Goal: Transaction & Acquisition: Download file/media

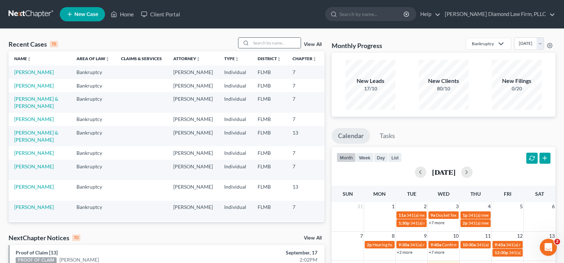
click at [262, 40] on input "search" at bounding box center [276, 43] width 50 height 10
click at [35, 89] on link "[PERSON_NAME]" at bounding box center [33, 86] width 39 height 6
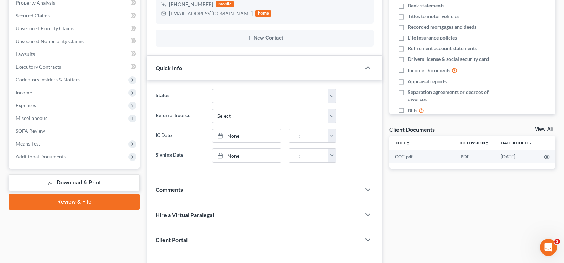
scroll to position [142, 0]
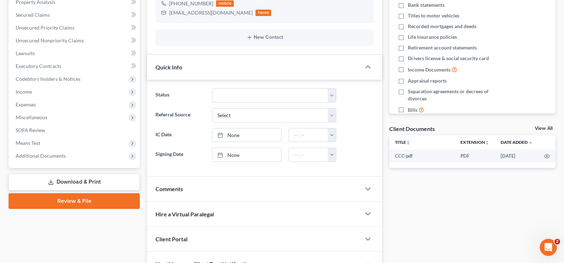
click at [72, 182] on link "Download & Print" at bounding box center [74, 182] width 131 height 17
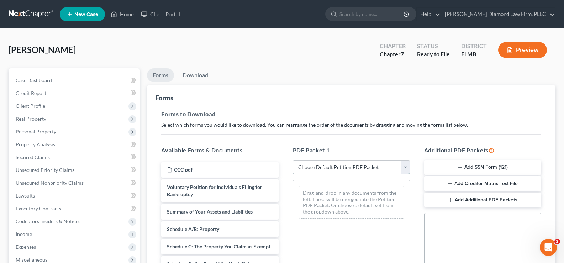
click at [385, 164] on select "Choose Default Petition PDF Packet Complete Bankruptcy Petition (all forms and …" at bounding box center [351, 167] width 117 height 14
select select "0"
click at [293, 160] on select "Choose Default Petition PDF Packet Complete Bankruptcy Petition (all forms and …" at bounding box center [351, 167] width 117 height 14
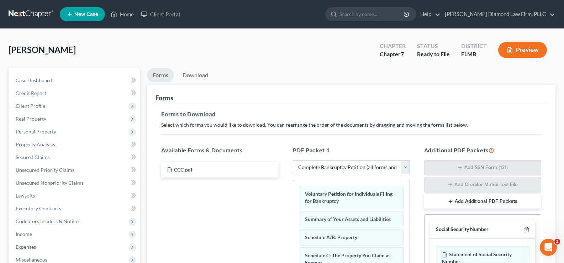
click at [527, 229] on line "button" at bounding box center [527, 229] width 0 height 1
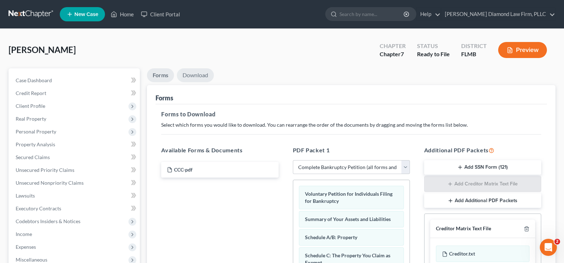
click at [206, 75] on link "Download" at bounding box center [195, 75] width 37 height 14
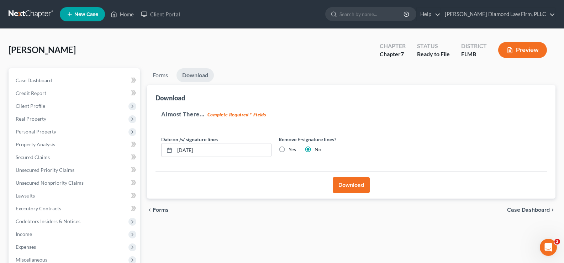
click at [355, 184] on button "Download" at bounding box center [351, 185] width 37 height 16
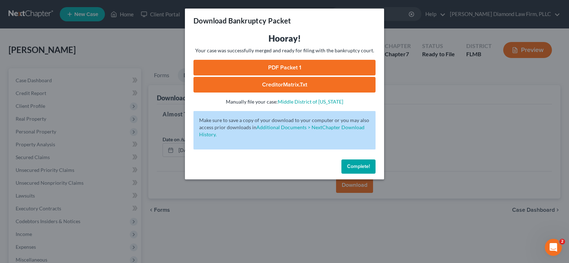
click at [357, 164] on span "Complete!" at bounding box center [358, 166] width 23 height 6
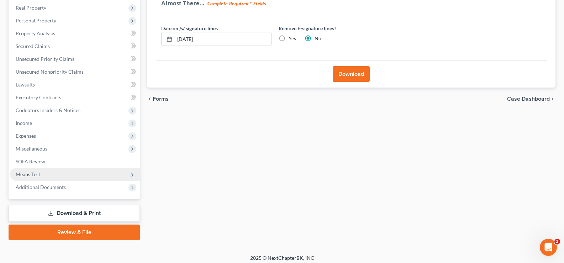
scroll to position [115, 0]
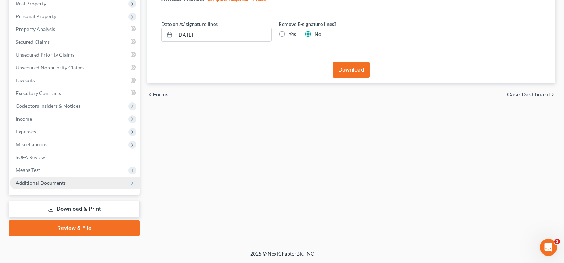
click at [51, 182] on span "Additional Documents" at bounding box center [41, 183] width 50 height 6
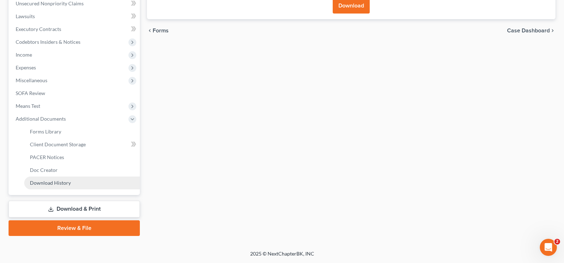
click at [63, 180] on span "Download History" at bounding box center [50, 183] width 41 height 6
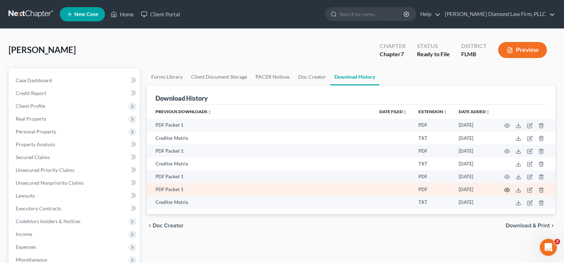
click at [506, 189] on icon "button" at bounding box center [507, 190] width 6 height 6
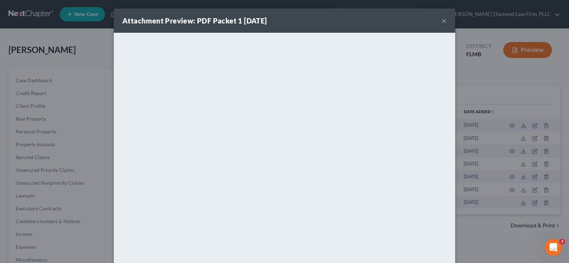
click at [443, 20] on button "×" at bounding box center [444, 20] width 5 height 9
